Goal: Information Seeking & Learning: Learn about a topic

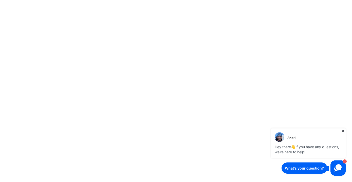
drag, startPoint x: 344, startPoint y: 131, endPoint x: 614, endPoint y: 258, distance: 298.5
click at [344, 131] on icon at bounding box center [343, 130] width 5 height 5
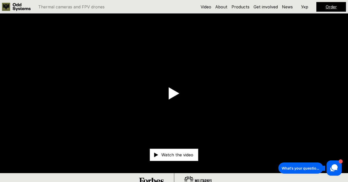
click at [175, 154] on p "Watch the video" at bounding box center [178, 155] width 32 height 4
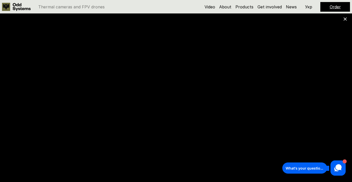
click at [345, 19] on use at bounding box center [345, 18] width 3 height 3
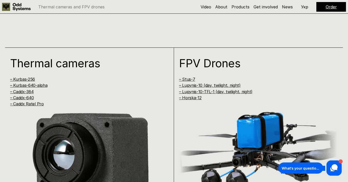
scroll to position [337, 0]
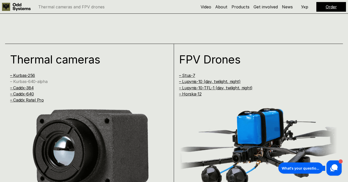
click at [43, 83] on link "– Kurbas-640-alpha" at bounding box center [28, 81] width 37 height 5
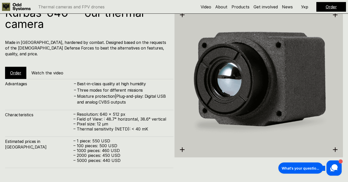
scroll to position [747, 0]
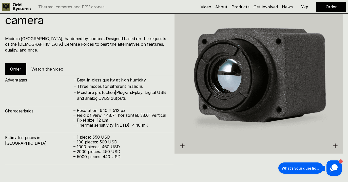
click at [55, 66] on h5 "Watch the video" at bounding box center [47, 69] width 32 height 6
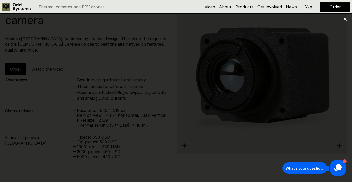
click at [344, 19] on icon at bounding box center [346, 19] width 4 height 4
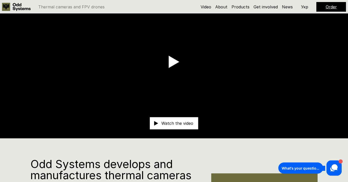
scroll to position [0, 0]
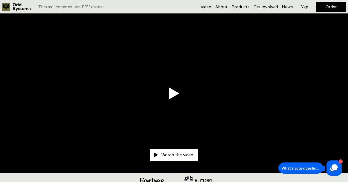
click at [228, 8] on link "About" at bounding box center [222, 6] width 12 height 5
click at [287, 8] on link "News" at bounding box center [287, 6] width 11 height 5
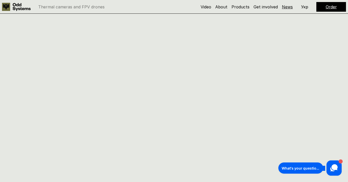
scroll to position [2426, 0]
